Goal: Information Seeking & Learning: Learn about a topic

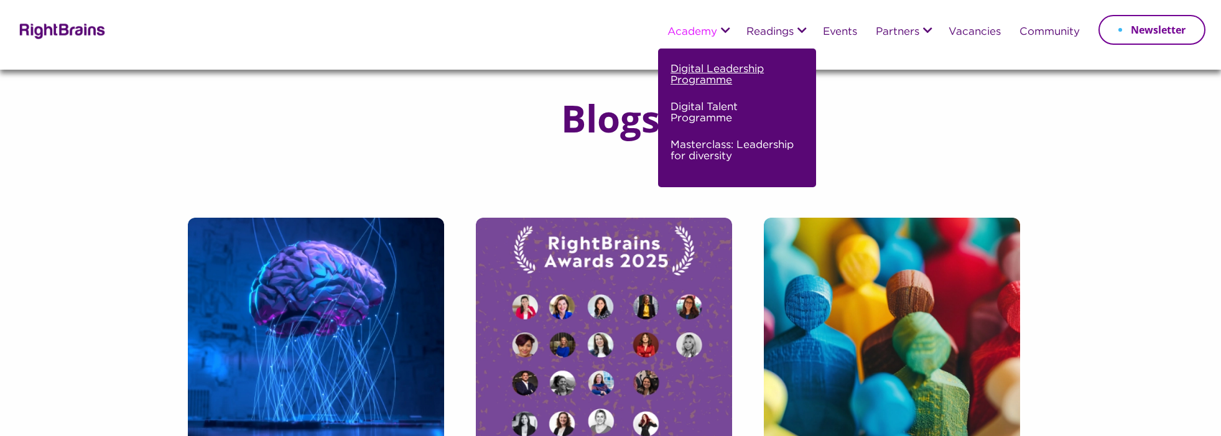
click at [706, 70] on link "Digital Leadership Programme" at bounding box center [735, 80] width 130 height 38
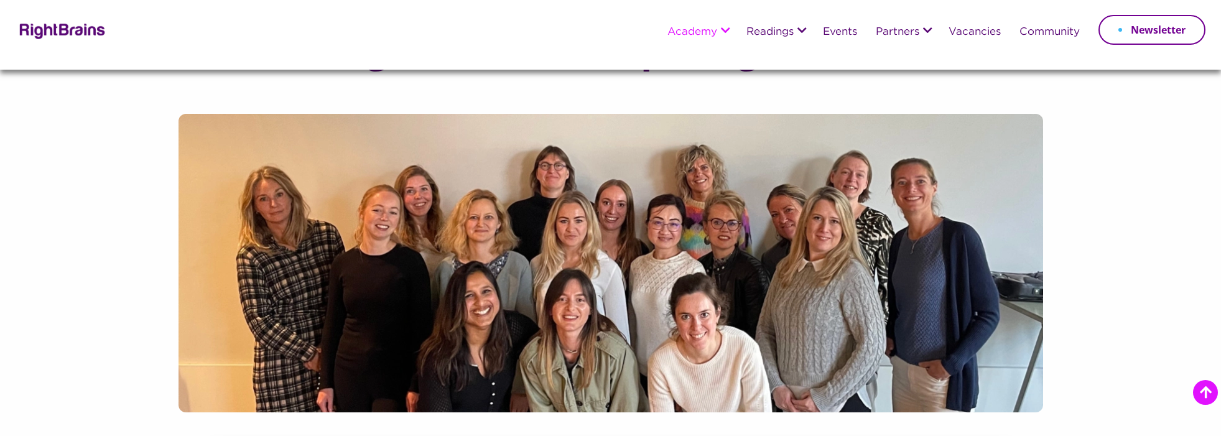
scroll to position [506, 0]
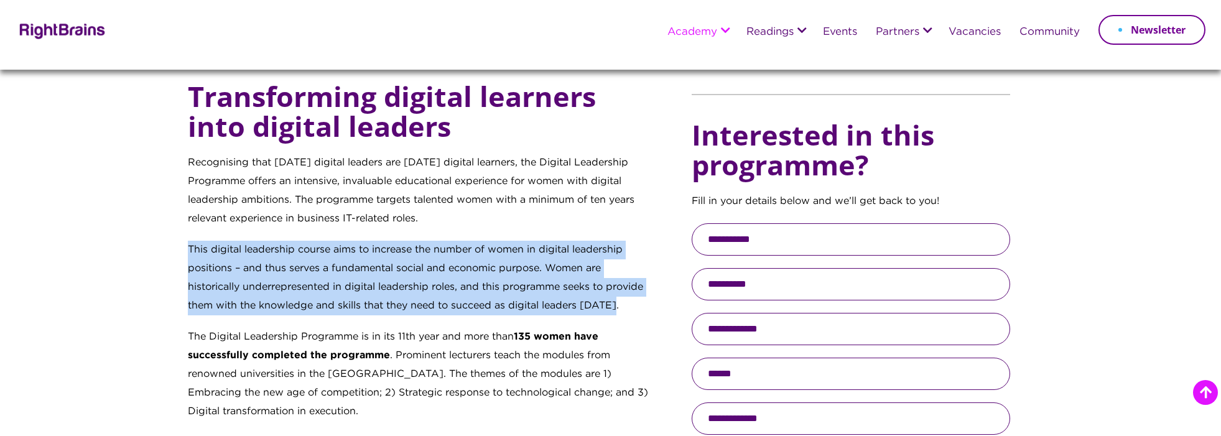
drag, startPoint x: 187, startPoint y: 246, endPoint x: 634, endPoint y: 306, distance: 451.2
click at [634, 306] on p "This digital leadership course aims to increase the number of women in digital …" at bounding box center [419, 284] width 463 height 87
copy p "This digital leadership course aims to increase the number of women in digital …"
